Goal: Find specific page/section: Find specific page/section

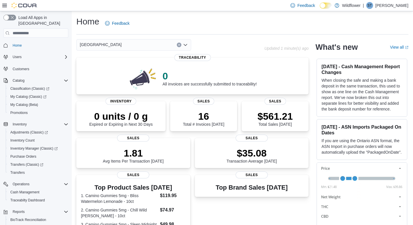
click at [187, 45] on icon "Open list of options" at bounding box center [185, 45] width 5 height 5
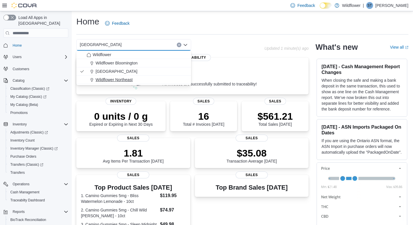
click at [158, 80] on div "Wildflower Northeast" at bounding box center [137, 80] width 101 height 6
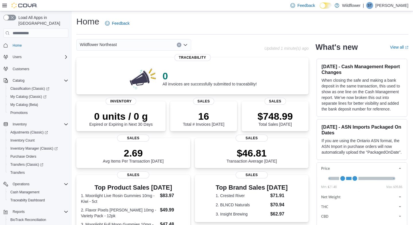
click at [186, 45] on icon "Open list of options" at bounding box center [185, 45] width 3 height 2
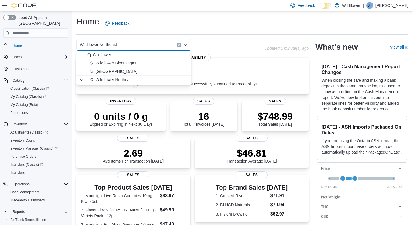
click at [153, 72] on div "[GEOGRAPHIC_DATA]" at bounding box center [137, 71] width 101 height 6
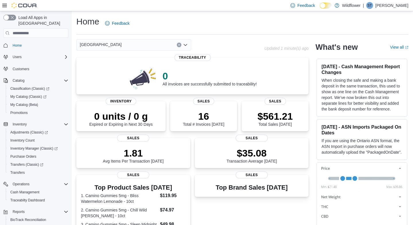
click at [185, 45] on icon "Open list of options" at bounding box center [185, 45] width 3 height 2
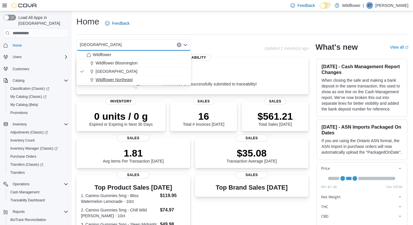
click at [152, 80] on div "Wildflower Northeast" at bounding box center [137, 80] width 101 height 6
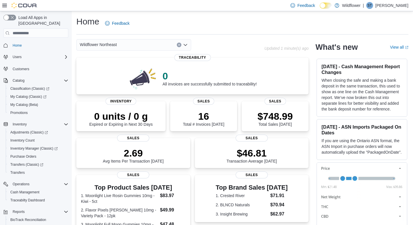
click at [185, 44] on icon "Open list of options" at bounding box center [185, 45] width 5 height 5
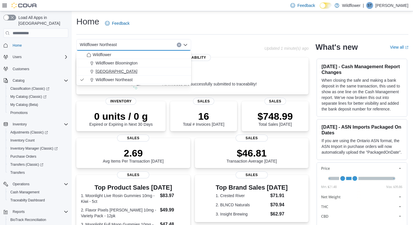
click at [159, 70] on div "[GEOGRAPHIC_DATA]" at bounding box center [137, 71] width 101 height 6
